Goal: Find contact information: Find contact information

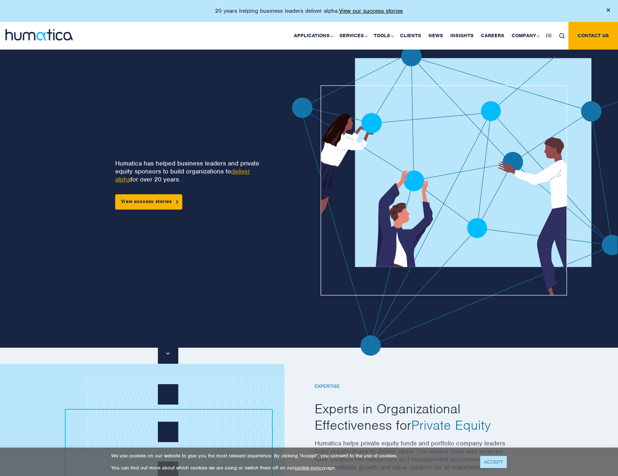
click at [501, 462] on link "ACCEPT" at bounding box center [493, 462] width 27 height 12
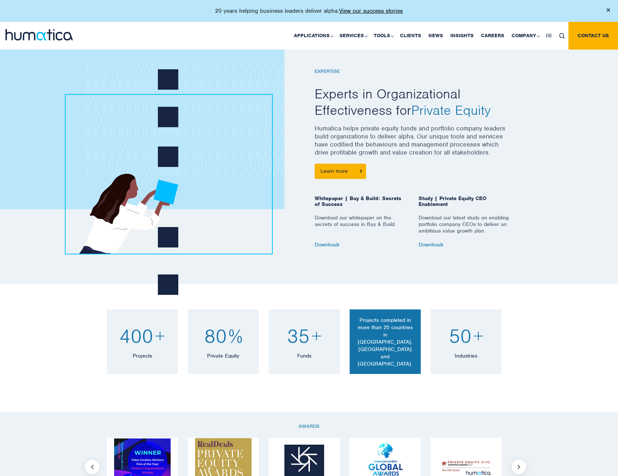
scroll to position [292, 0]
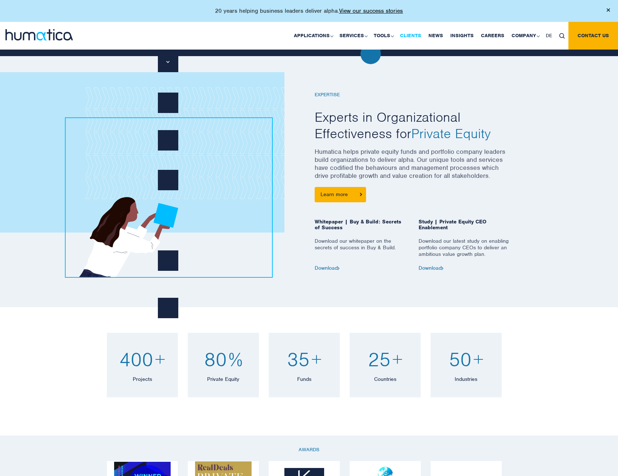
click at [412, 35] on link "Clients" at bounding box center [411, 36] width 28 height 28
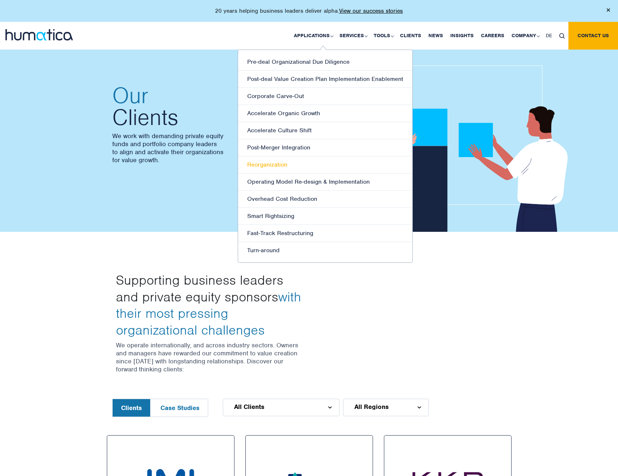
click at [273, 166] on link "Reorganization" at bounding box center [325, 165] width 174 height 17
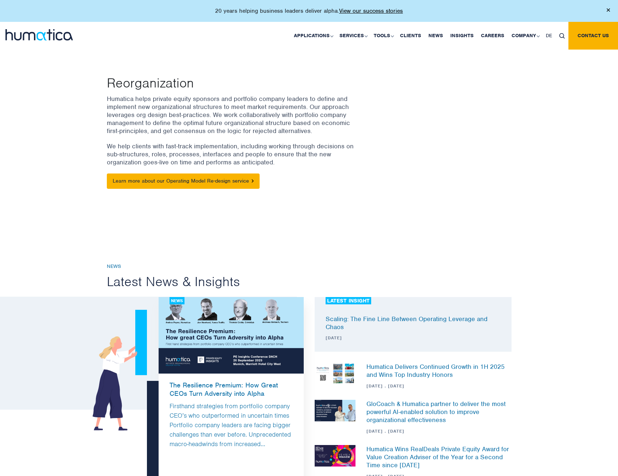
scroll to position [73, 0]
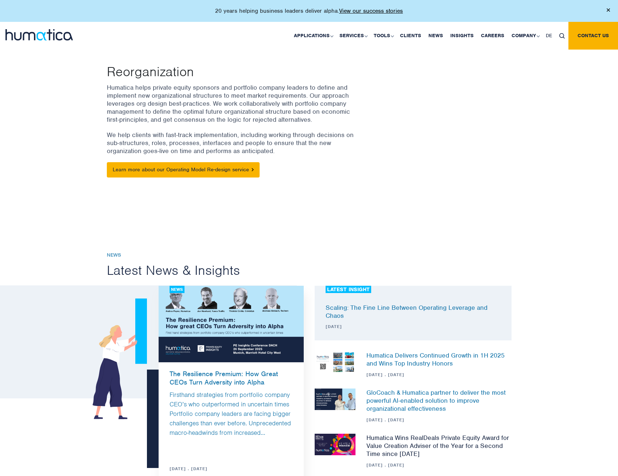
click at [463, 440] on link "Humatica Wins RealDeals Private Equity Award for Value Creation Adviser of the …" at bounding box center [438, 446] width 143 height 24
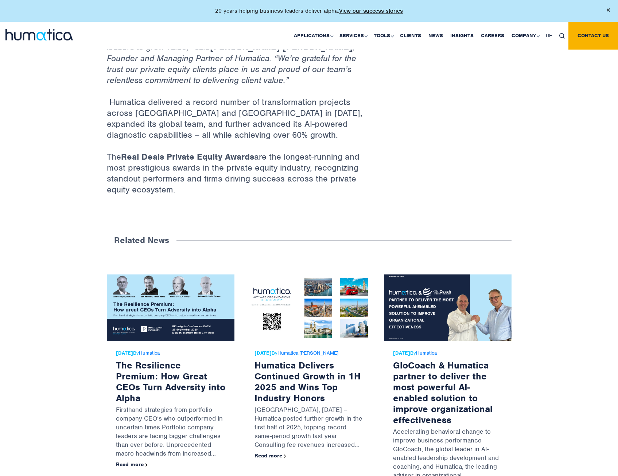
scroll to position [474, 0]
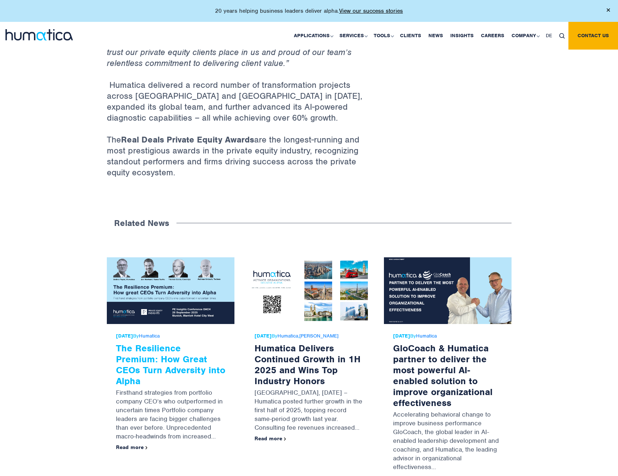
click at [187, 354] on link "The Resilience Premium: How Great CEOs Turn Adversity into Alpha" at bounding box center [170, 365] width 109 height 45
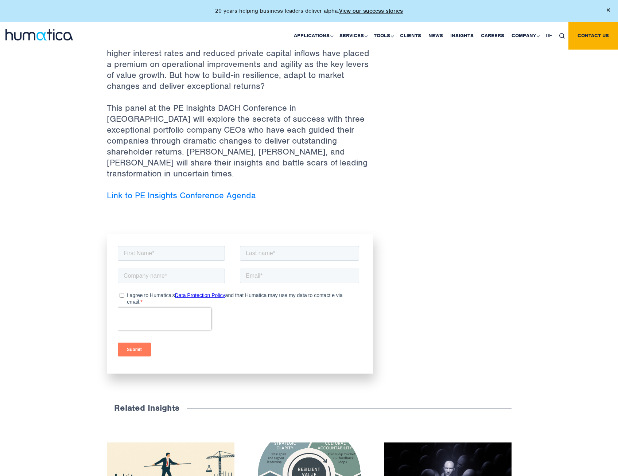
scroll to position [438, 0]
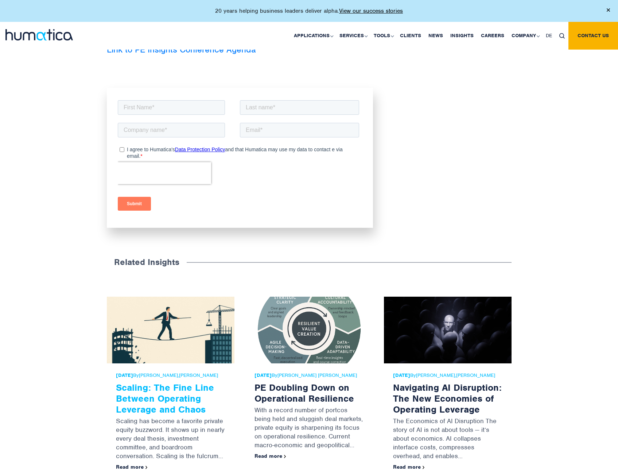
click at [182, 387] on link "Scaling: The Fine Line Between Operating Leverage and Chaos" at bounding box center [165, 399] width 98 height 34
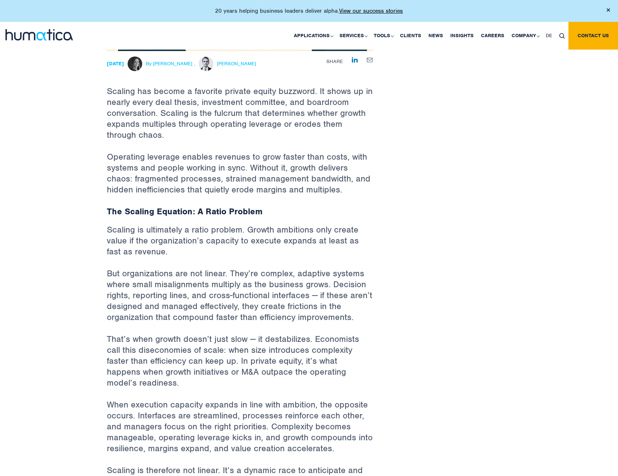
scroll to position [255, 0]
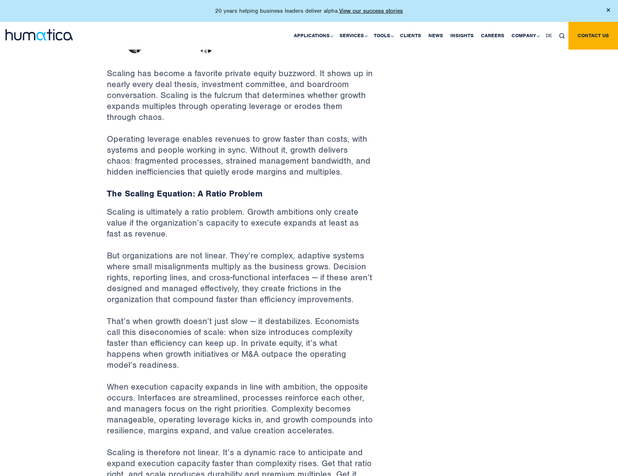
click at [266, 270] on p "But organizations are not linear. They’re complex, adaptive systems where small…" at bounding box center [240, 283] width 266 height 66
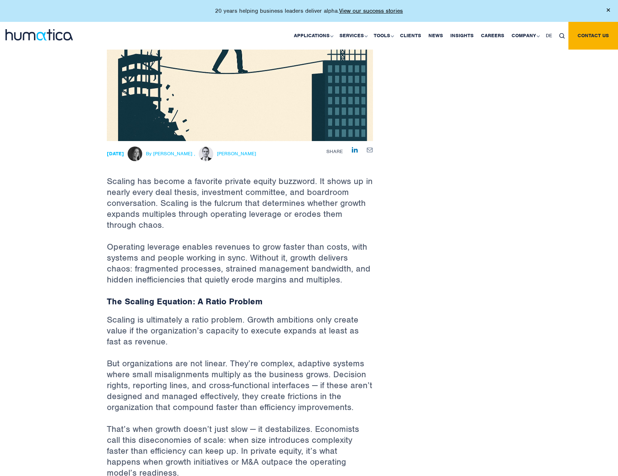
scroll to position [0, 0]
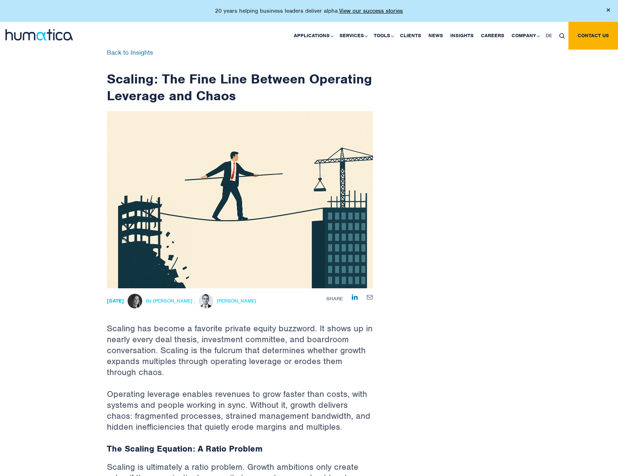
click at [41, 34] on img at bounding box center [38, 34] width 67 height 11
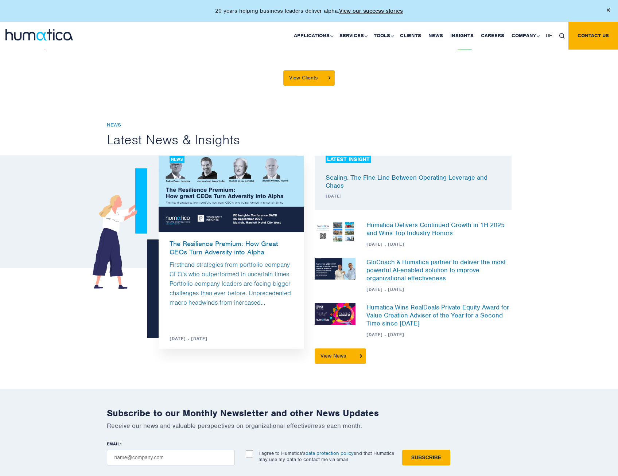
scroll to position [1751, 0]
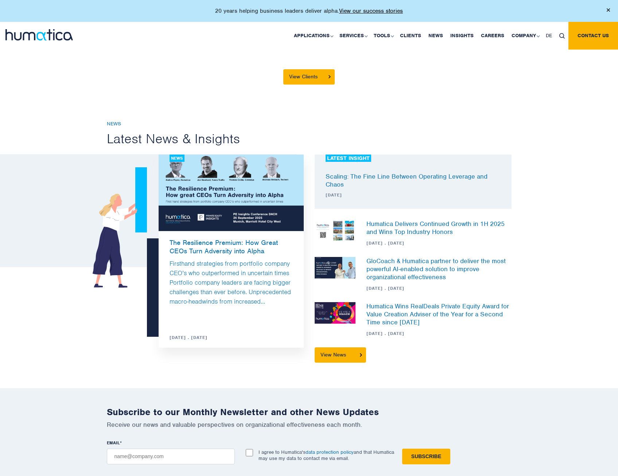
click at [191, 240] on h3 "The Resilience Premium: How Great CEOs Turn Adversity into Alpha" at bounding box center [231, 243] width 145 height 24
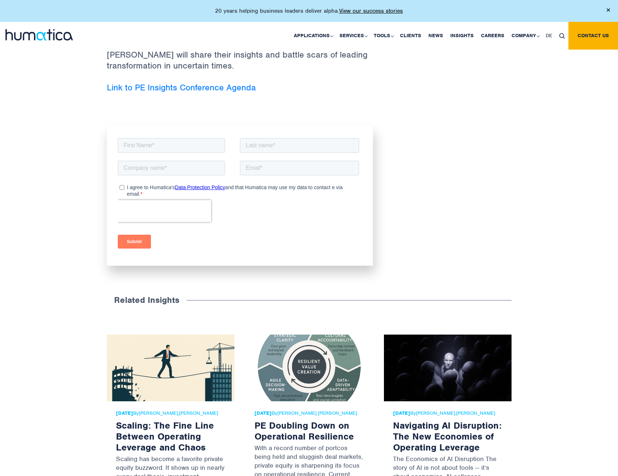
scroll to position [401, 0]
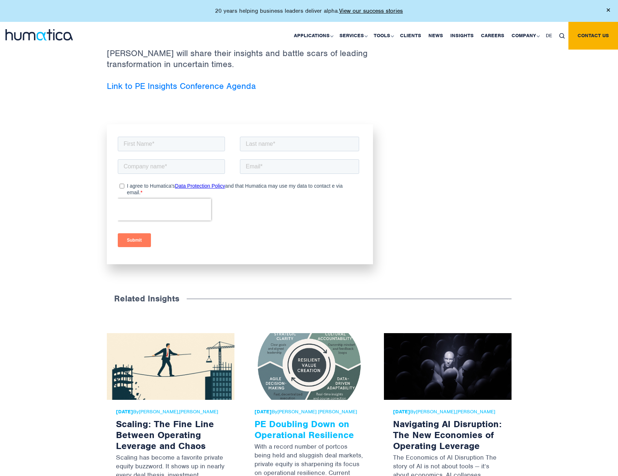
click at [313, 418] on link "PE Doubling Down on Operational Resilience" at bounding box center [305, 429] width 100 height 23
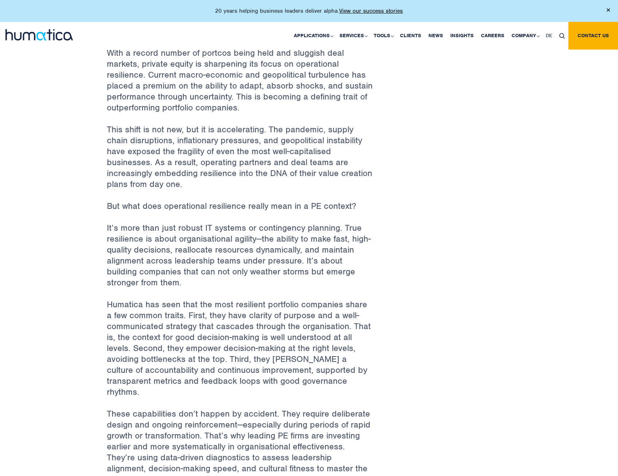
scroll to position [401, 0]
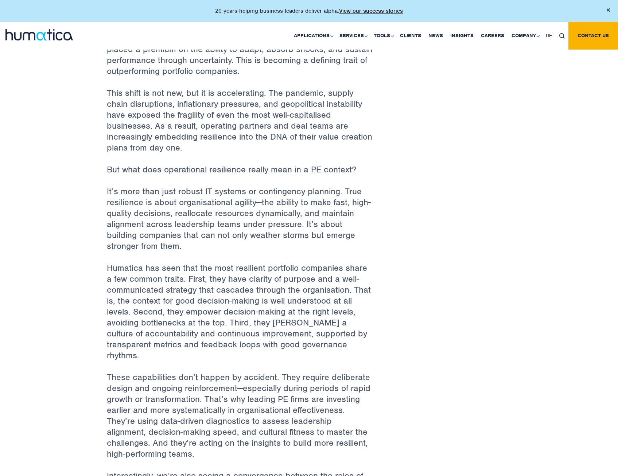
click at [175, 229] on p "It’s more than just robust IT systems or contingency planning. True resilience …" at bounding box center [240, 224] width 266 height 77
click at [216, 273] on span "Humatica has seen that the most resilient portfolio companies share a few commo…" at bounding box center [239, 312] width 264 height 99
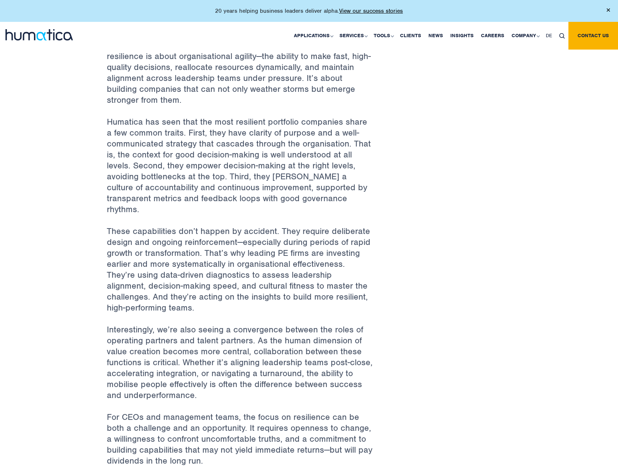
scroll to position [547, 0]
click at [132, 278] on span "These capabilities don’t happen by accident. They require deliberate design and…" at bounding box center [239, 270] width 264 height 88
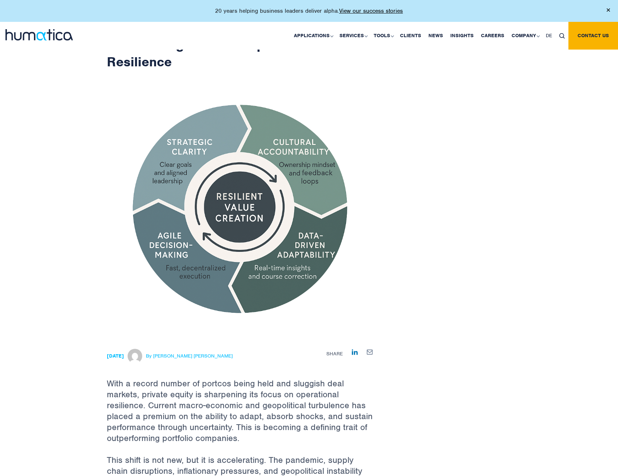
scroll to position [0, 0]
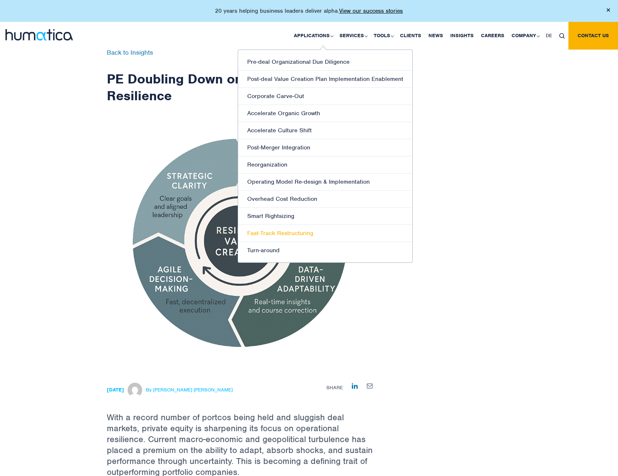
click at [291, 231] on link "Fast-Track Restructuring" at bounding box center [325, 233] width 174 height 17
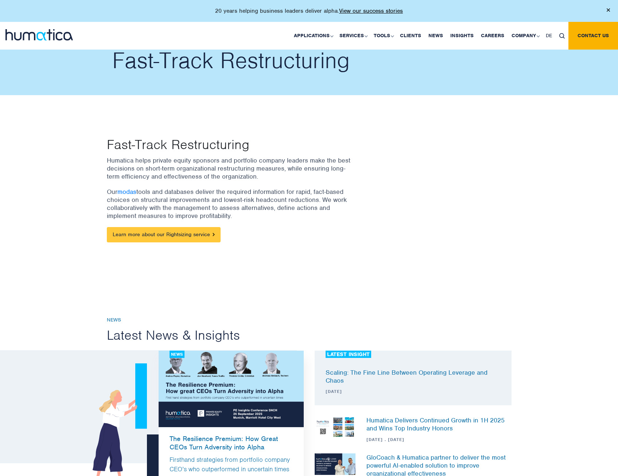
click at [209, 232] on link "Learn more about our Rightsizing service" at bounding box center [164, 234] width 114 height 15
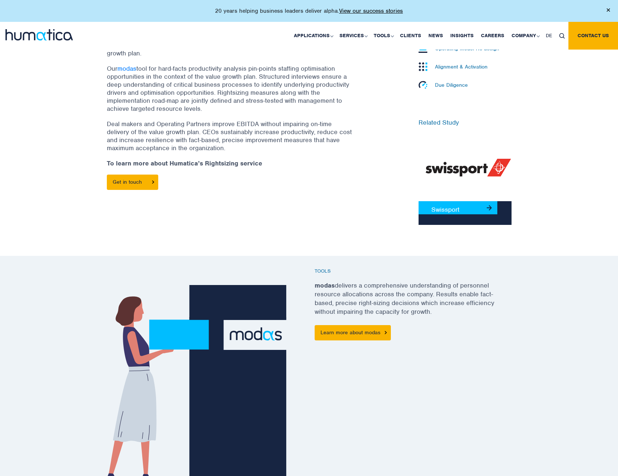
scroll to position [292, 0]
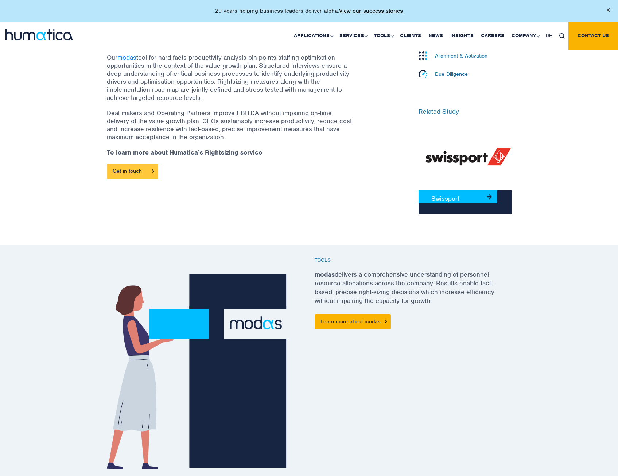
click at [132, 172] on link "Get in touch" at bounding box center [132, 171] width 51 height 15
